Goal: Information Seeking & Learning: Learn about a topic

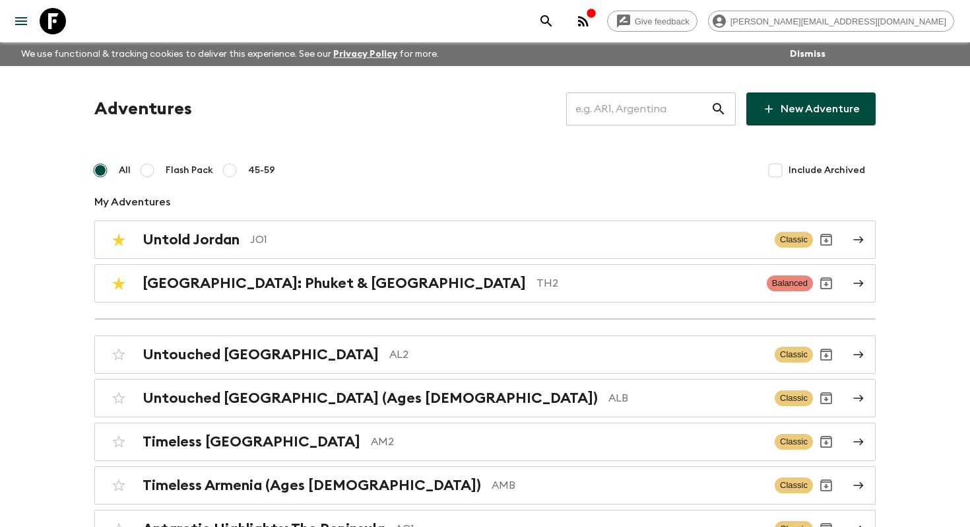
scroll to position [1615, 0]
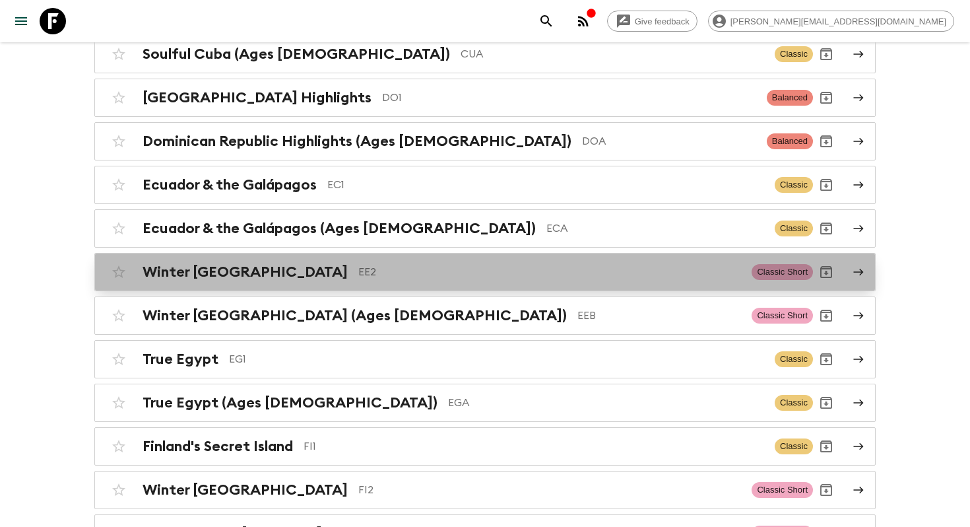
click at [358, 264] on p "EE2" at bounding box center [549, 272] width 383 height 16
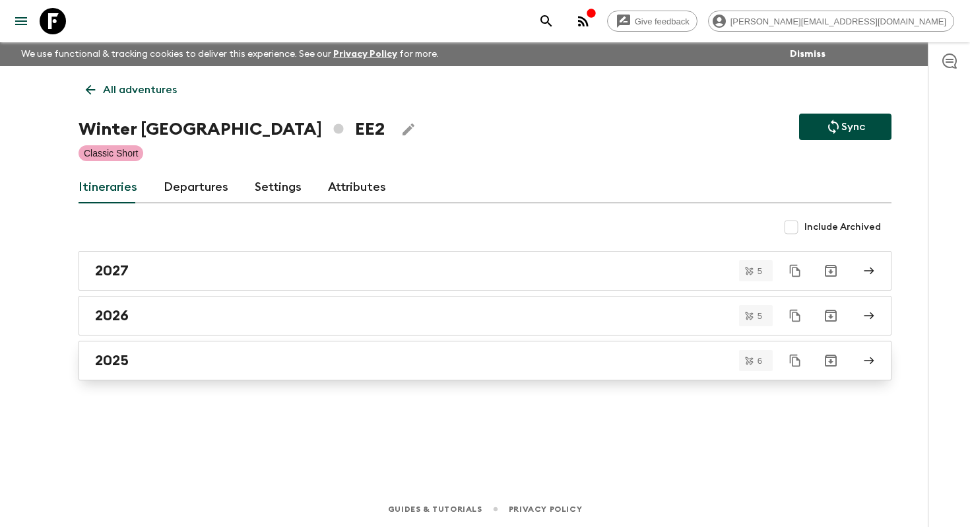
click at [205, 358] on div "2025" at bounding box center [472, 360] width 755 height 17
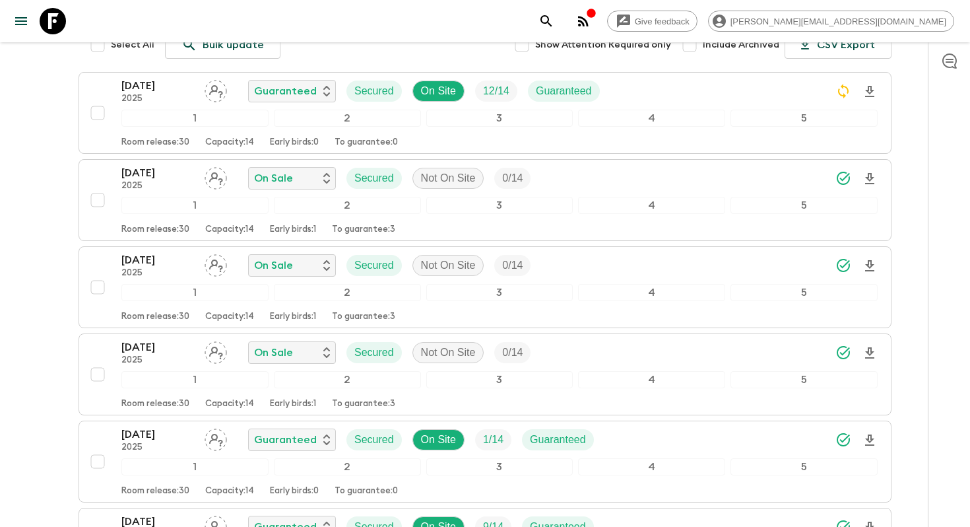
scroll to position [392, 0]
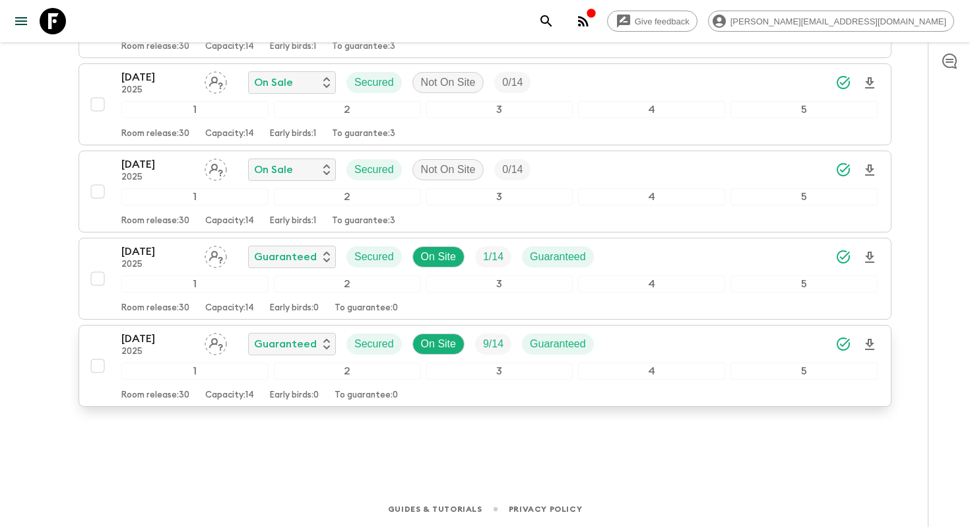
click at [182, 335] on p "[DATE]" at bounding box center [157, 339] width 73 height 16
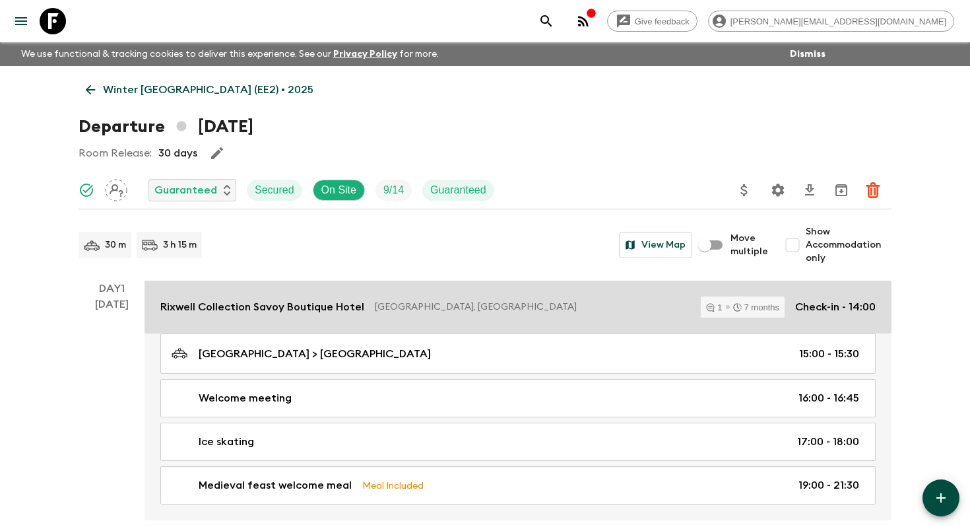
click at [237, 310] on p "Rixwell Collection Savoy Boutique Hotel" at bounding box center [262, 307] width 204 height 16
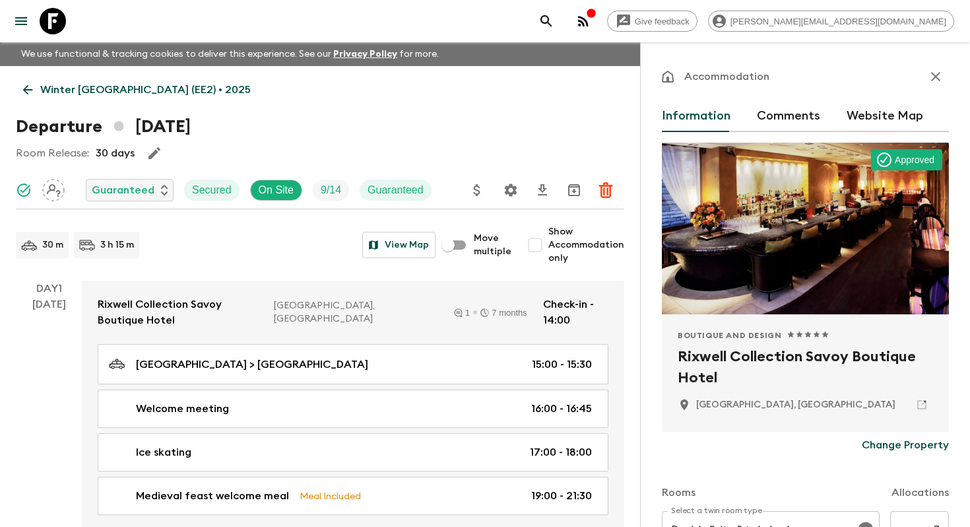
click at [694, 352] on h2 "Rixwell Collection Savoy Boutique Hotel" at bounding box center [805, 367] width 255 height 42
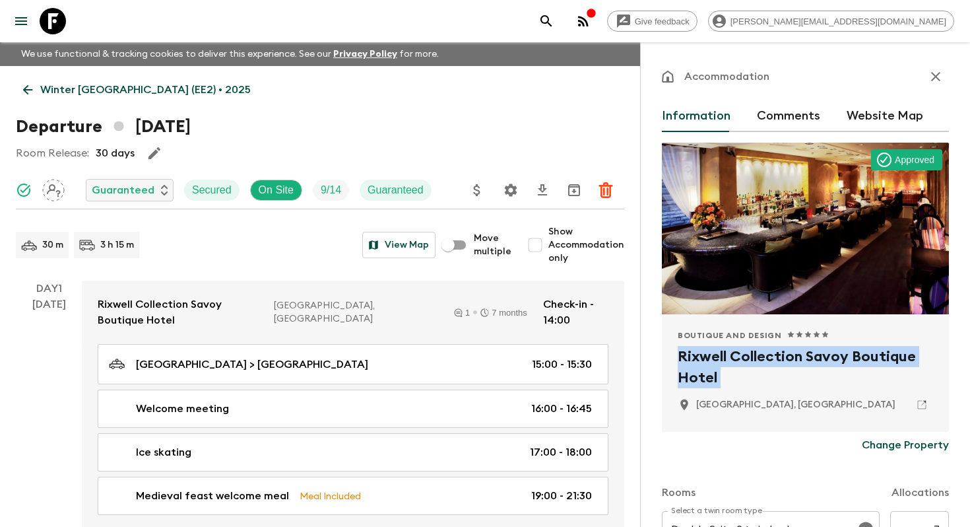
click at [694, 352] on h2 "Rixwell Collection Savoy Boutique Hotel" at bounding box center [805, 367] width 255 height 42
copy div "Rixwell Collection Savoy Boutique Hotel"
